Goal: Task Accomplishment & Management: Manage account settings

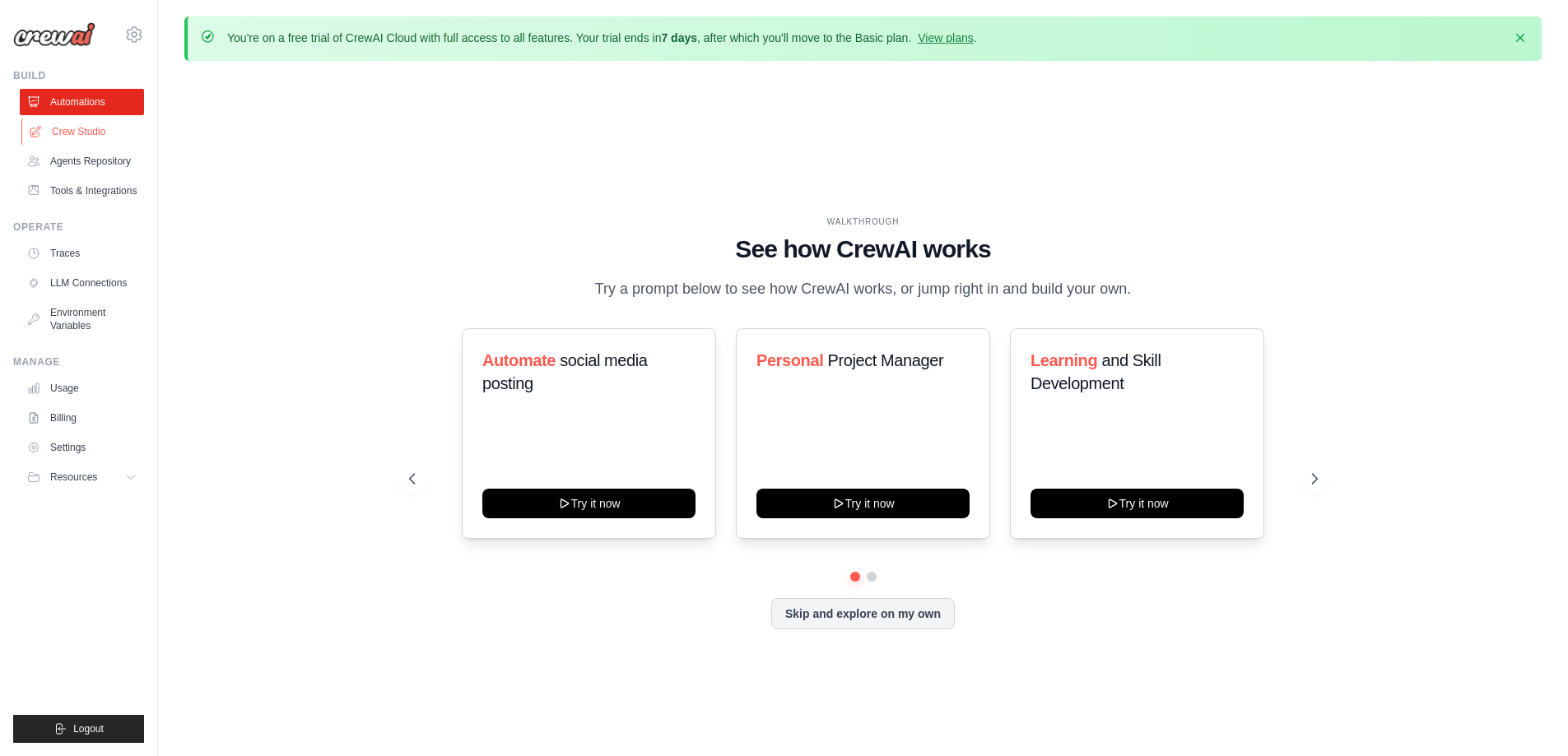
click at [129, 141] on link "Crew Studio" at bounding box center [83, 132] width 124 height 26
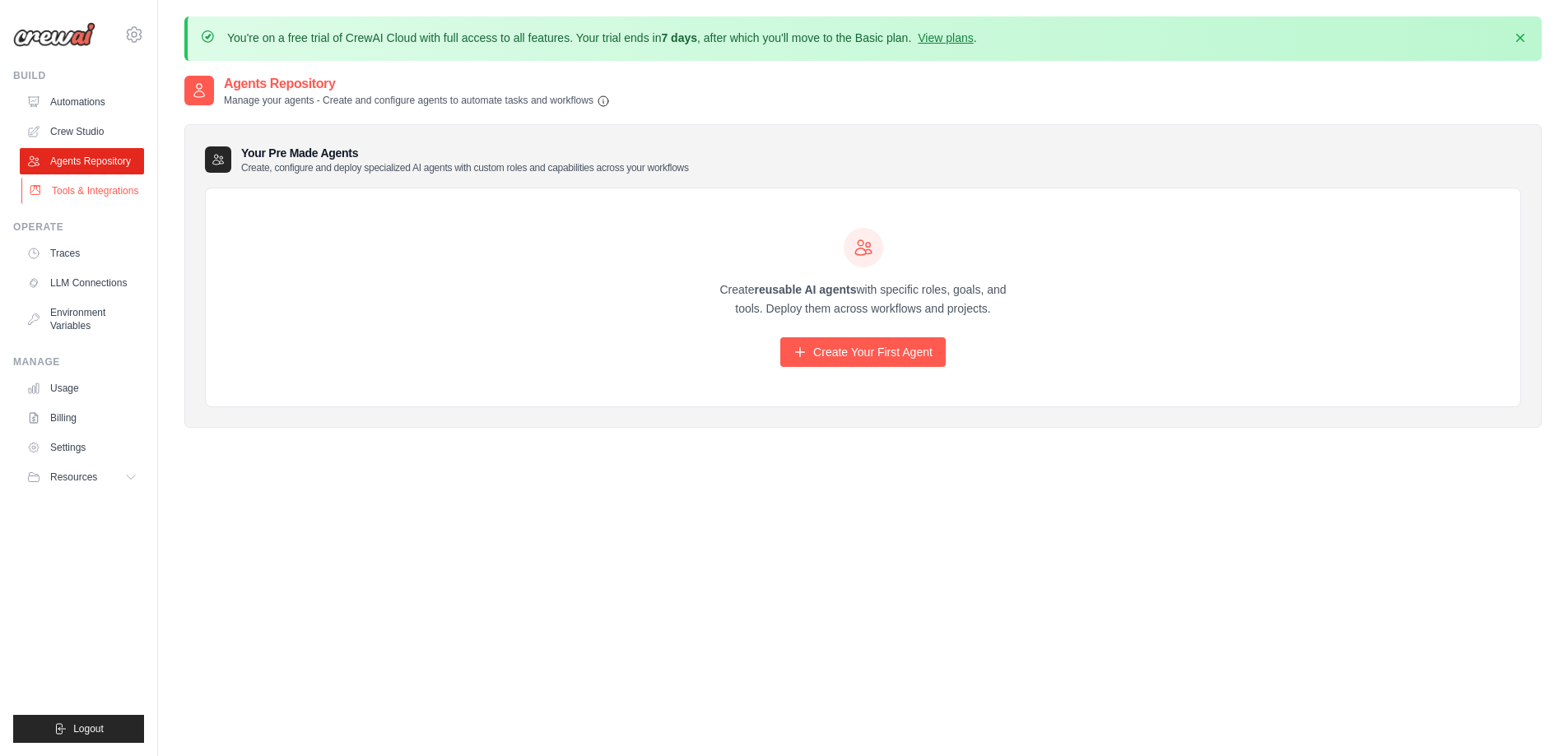
click at [104, 192] on link "Tools & Integrations" at bounding box center [83, 191] width 124 height 26
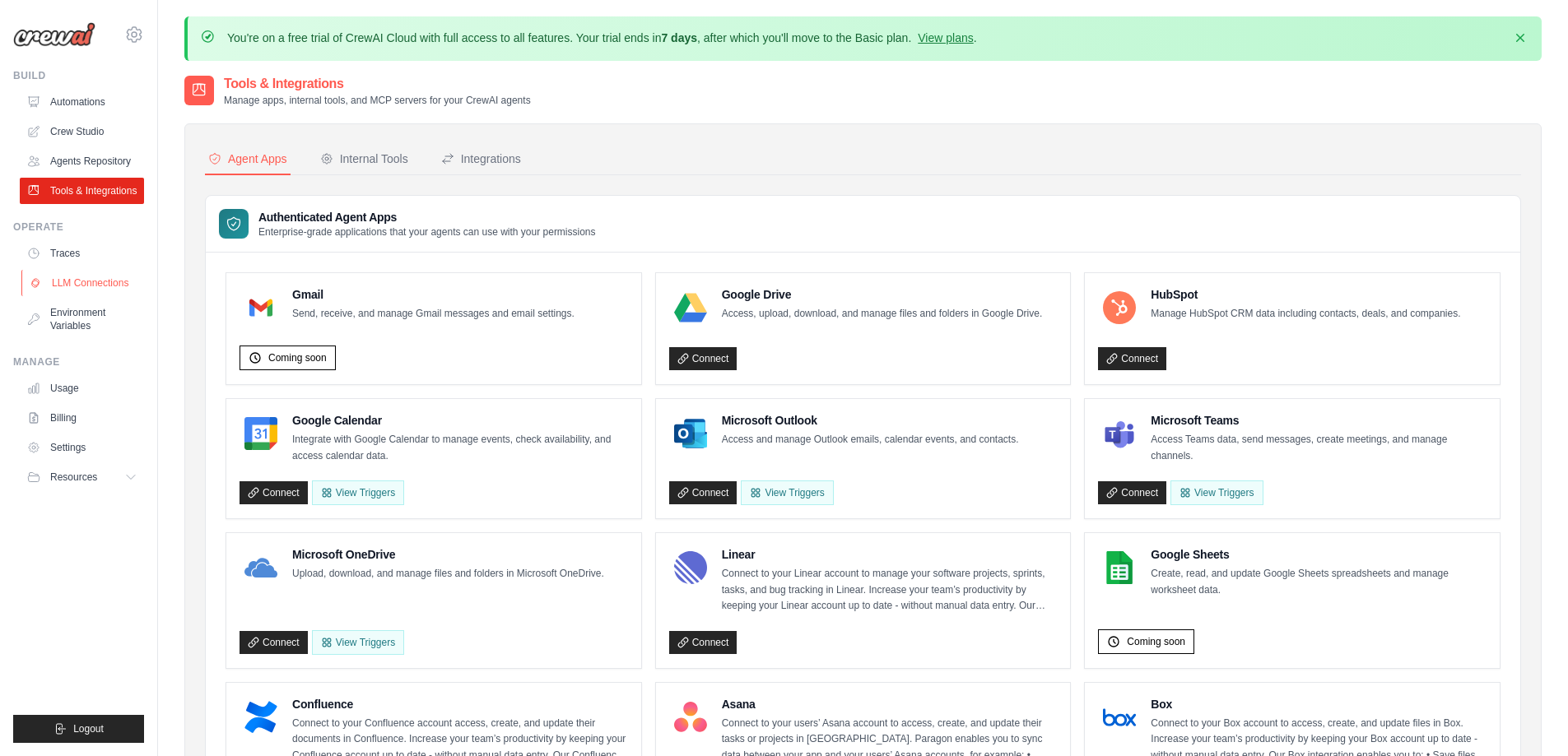
click at [89, 296] on link "LLM Connections" at bounding box center [83, 283] width 124 height 26
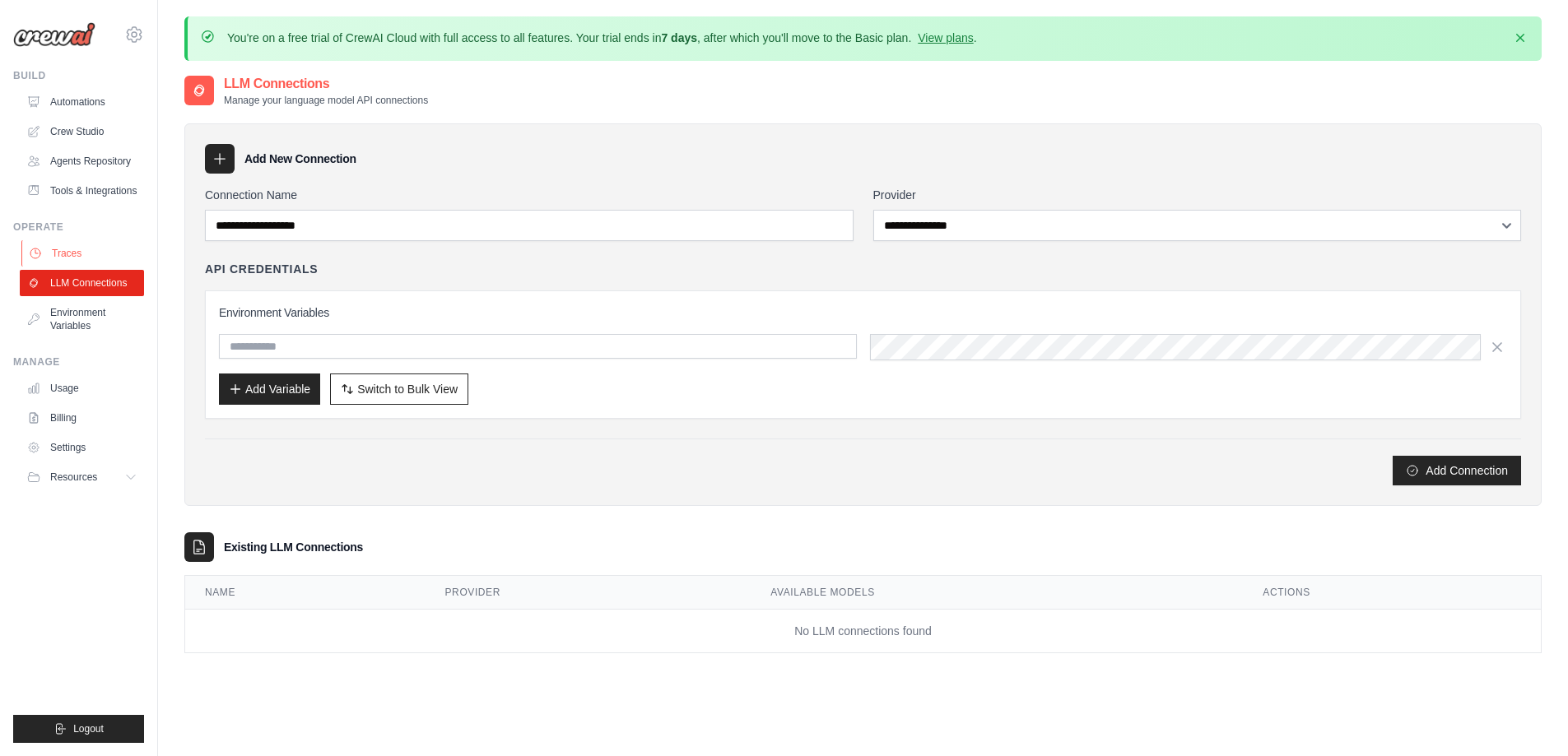
click at [97, 261] on link "Traces" at bounding box center [83, 254] width 124 height 26
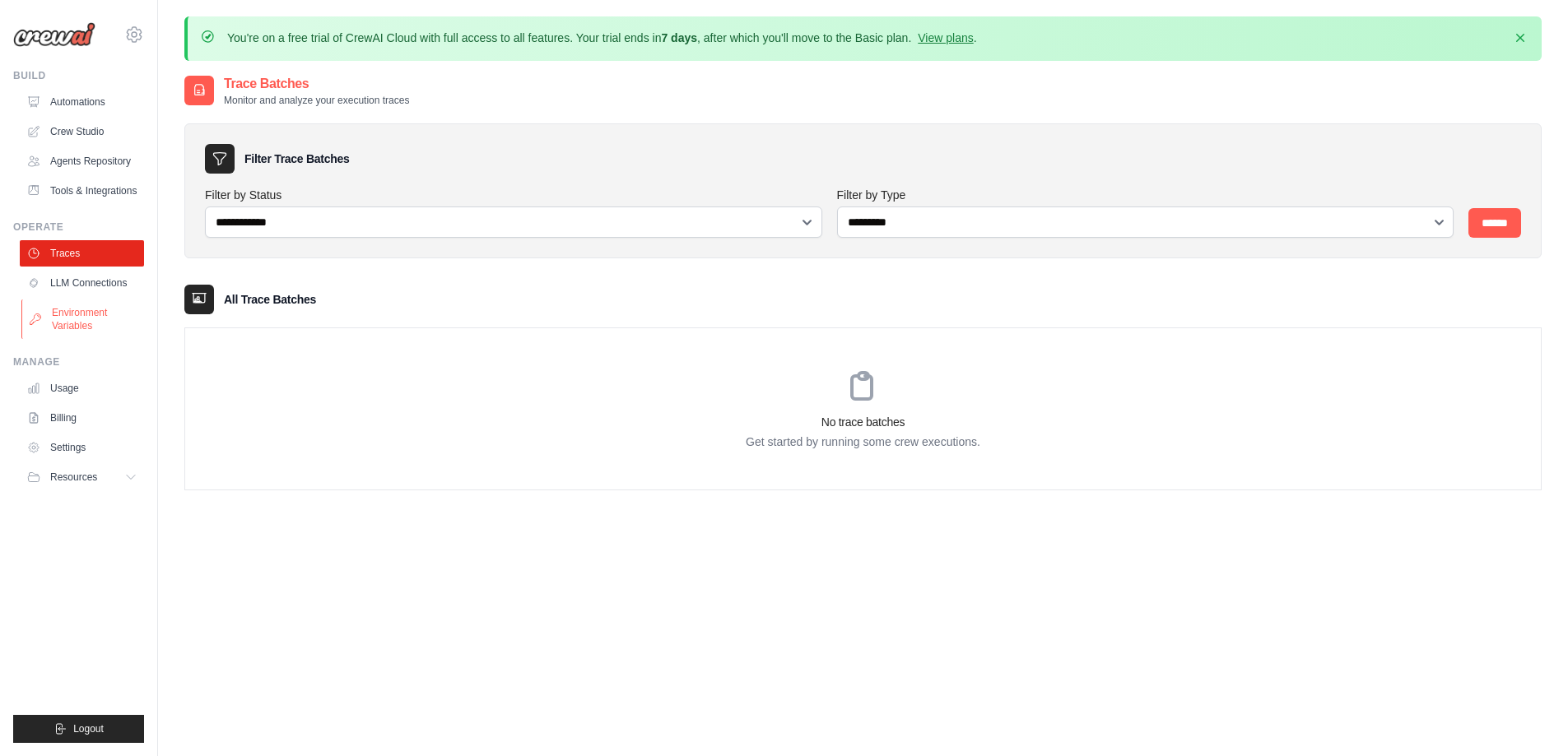
click at [92, 317] on link "Environment Variables" at bounding box center [83, 320] width 124 height 40
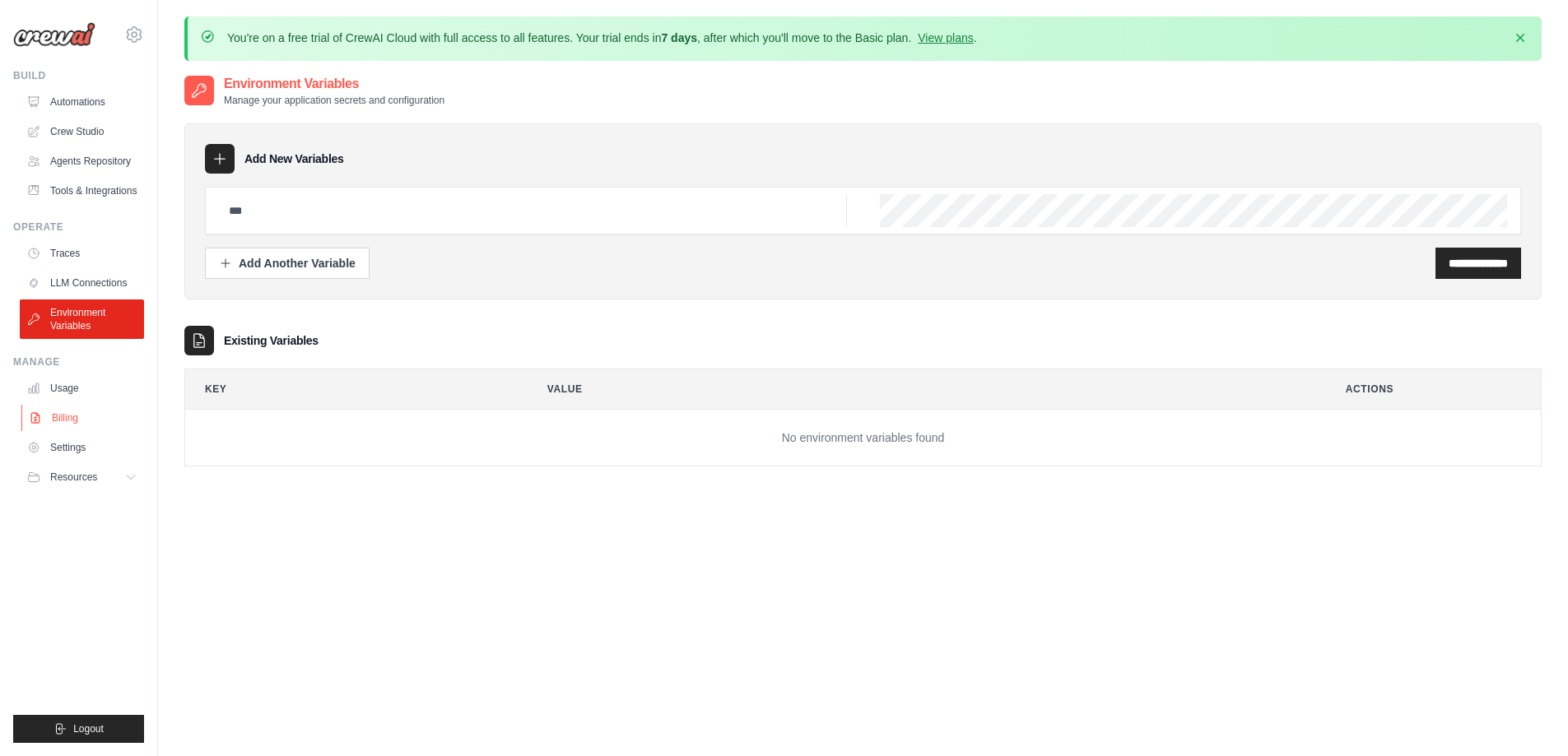
click at [85, 418] on link "Billing" at bounding box center [83, 418] width 124 height 26
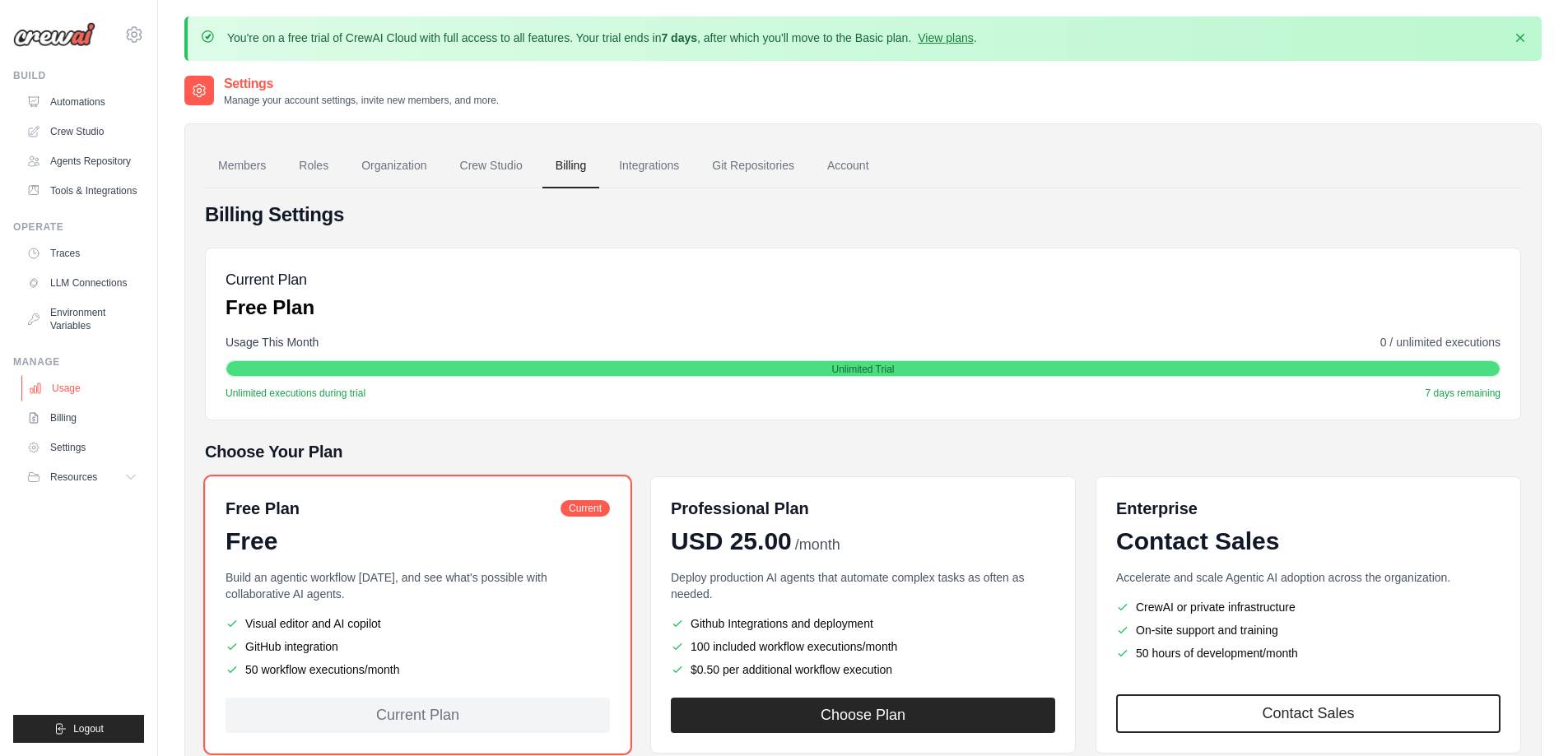
click at [102, 401] on link "Usage" at bounding box center [83, 389] width 124 height 26
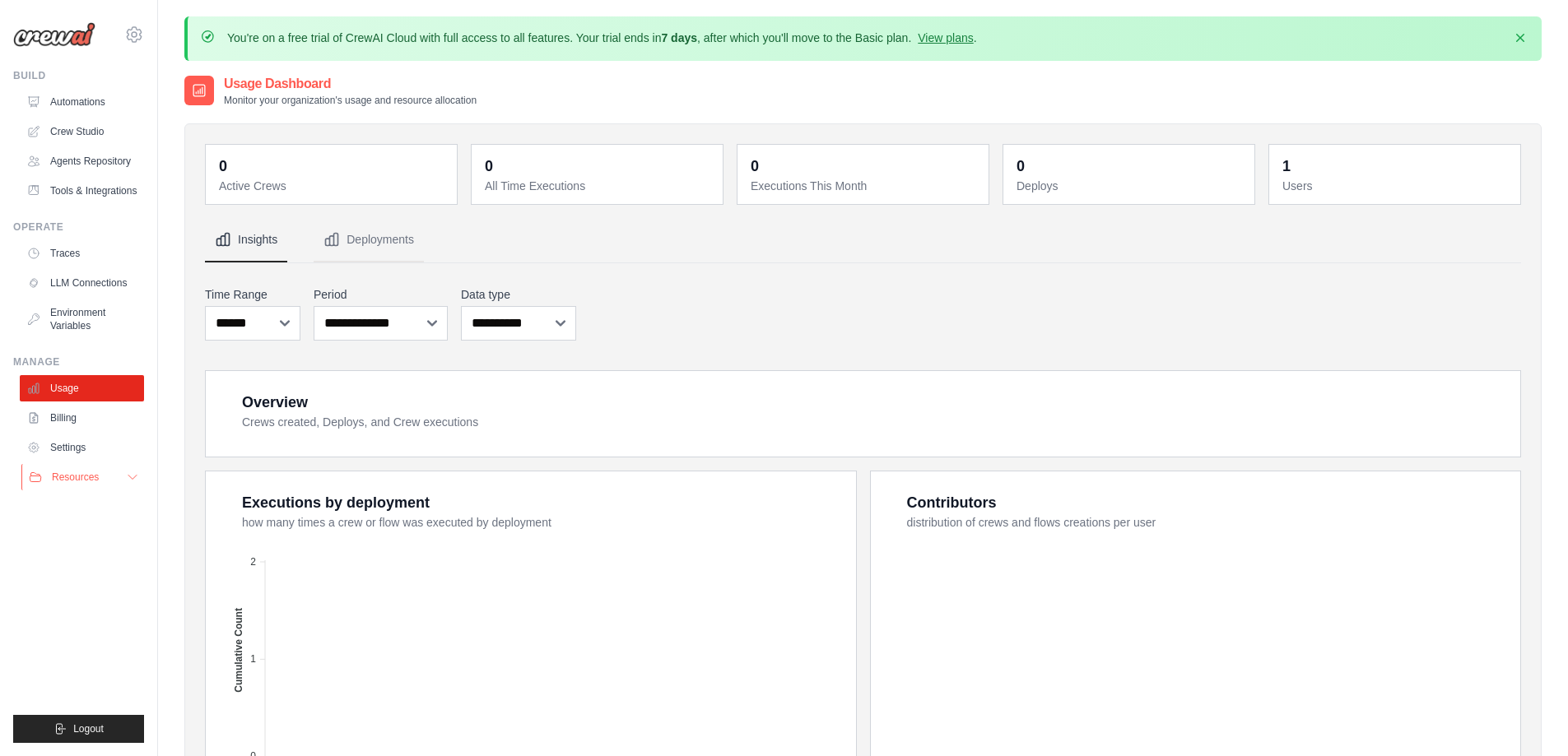
click at [102, 482] on button "Resources" at bounding box center [83, 477] width 124 height 26
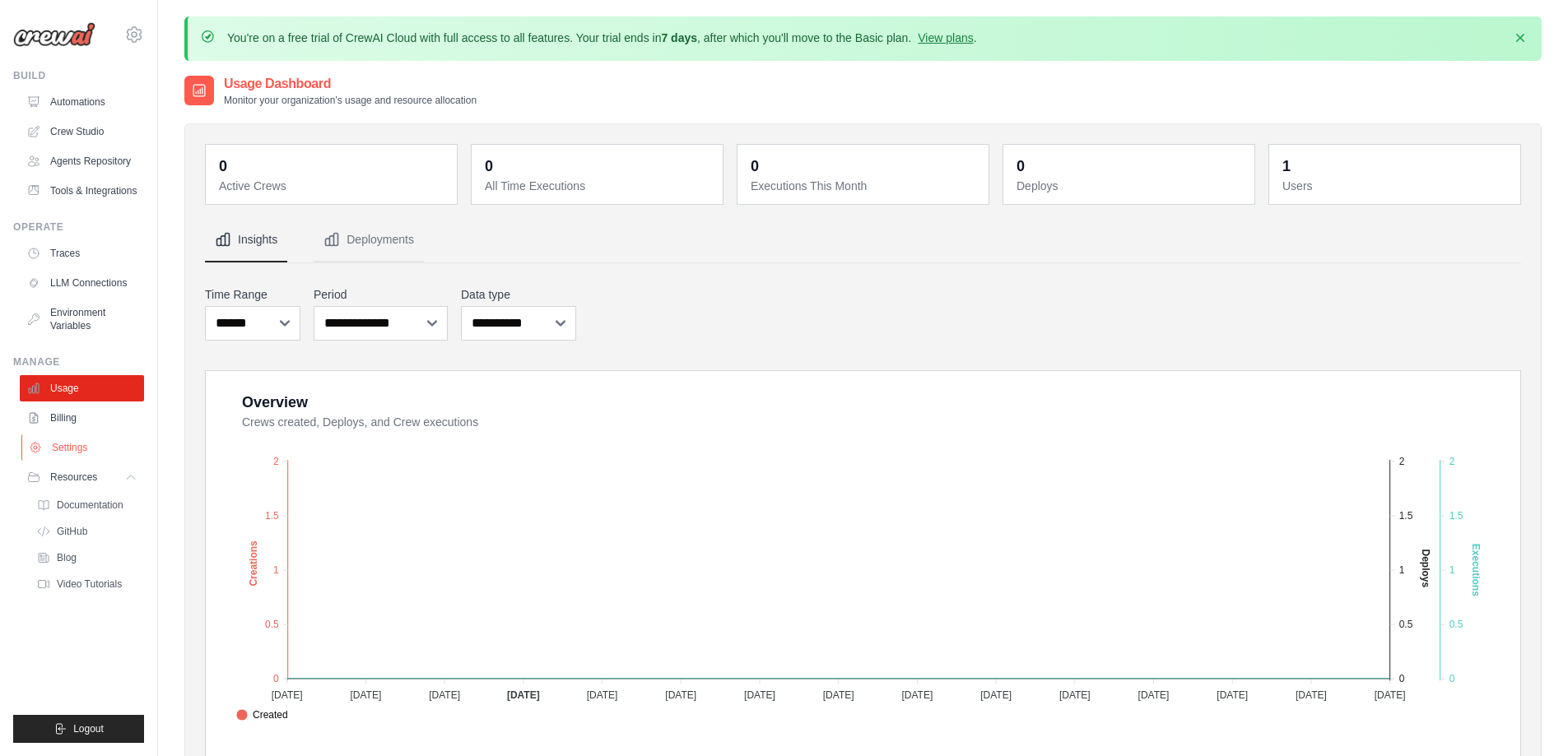
click at [94, 460] on link "Settings" at bounding box center [83, 447] width 124 height 26
click at [93, 425] on link "Billing" at bounding box center [83, 418] width 124 height 26
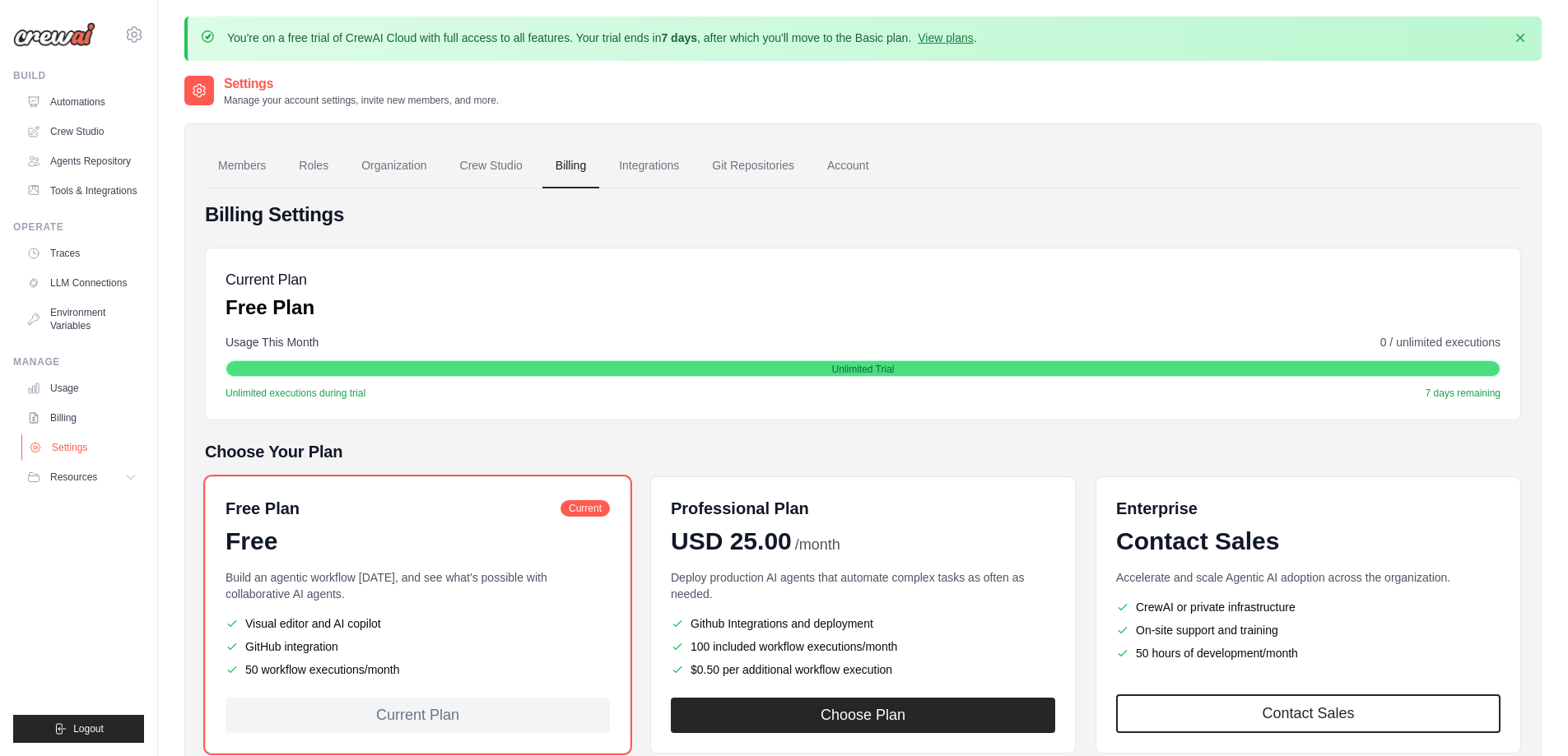
click at [61, 460] on link "Settings" at bounding box center [83, 447] width 124 height 26
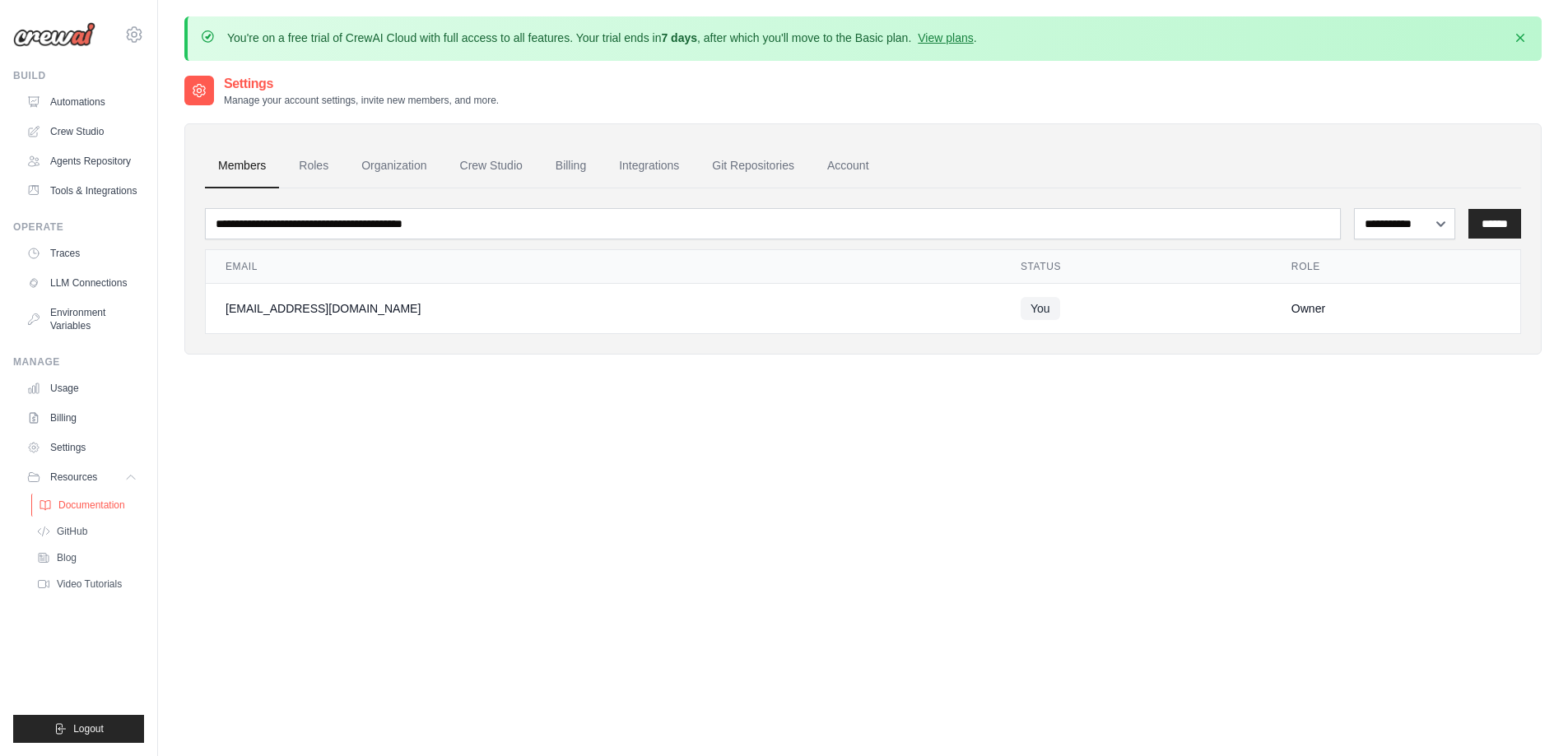
click at [122, 511] on span "Documentation" at bounding box center [91, 505] width 67 height 13
click at [640, 77] on div "Settings Manage your account settings, invite new members, and more." at bounding box center [863, 91] width 1357 height 33
